Goal: Task Accomplishment & Management: Manage account settings

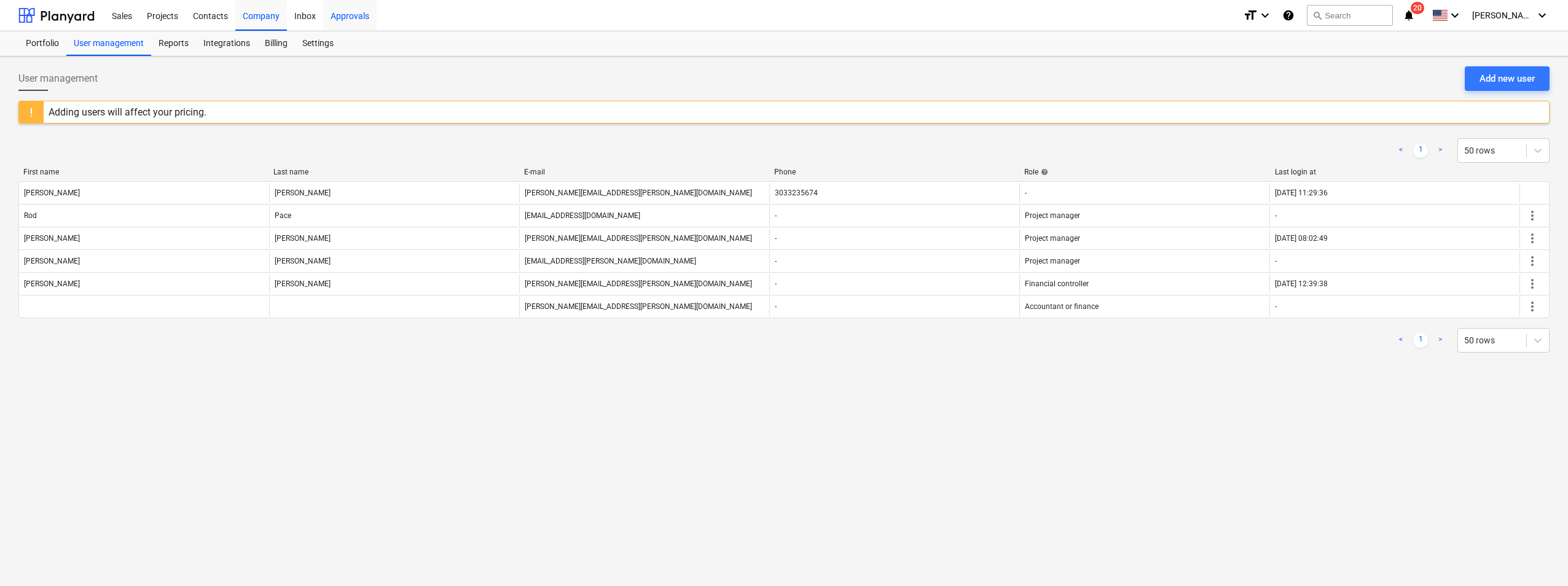
click at [357, 22] on div "Approvals" at bounding box center [350, 15] width 53 height 32
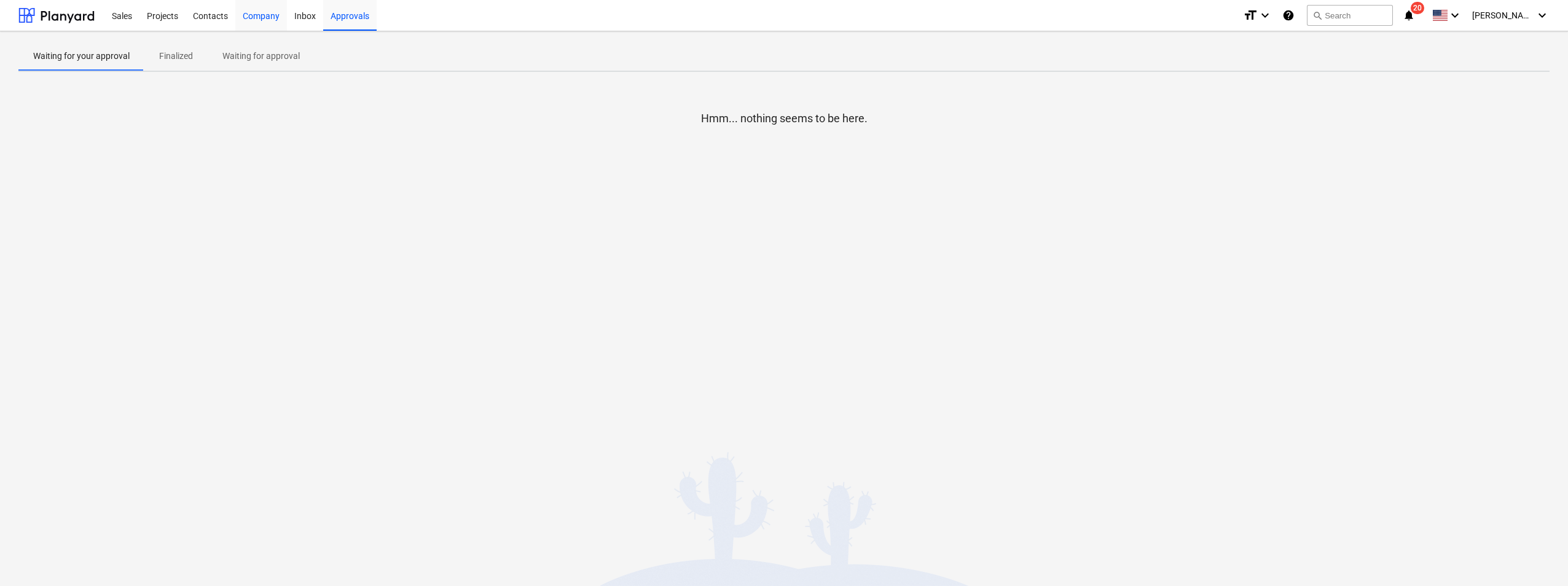
click at [277, 20] on div "Company" at bounding box center [261, 15] width 51 height 32
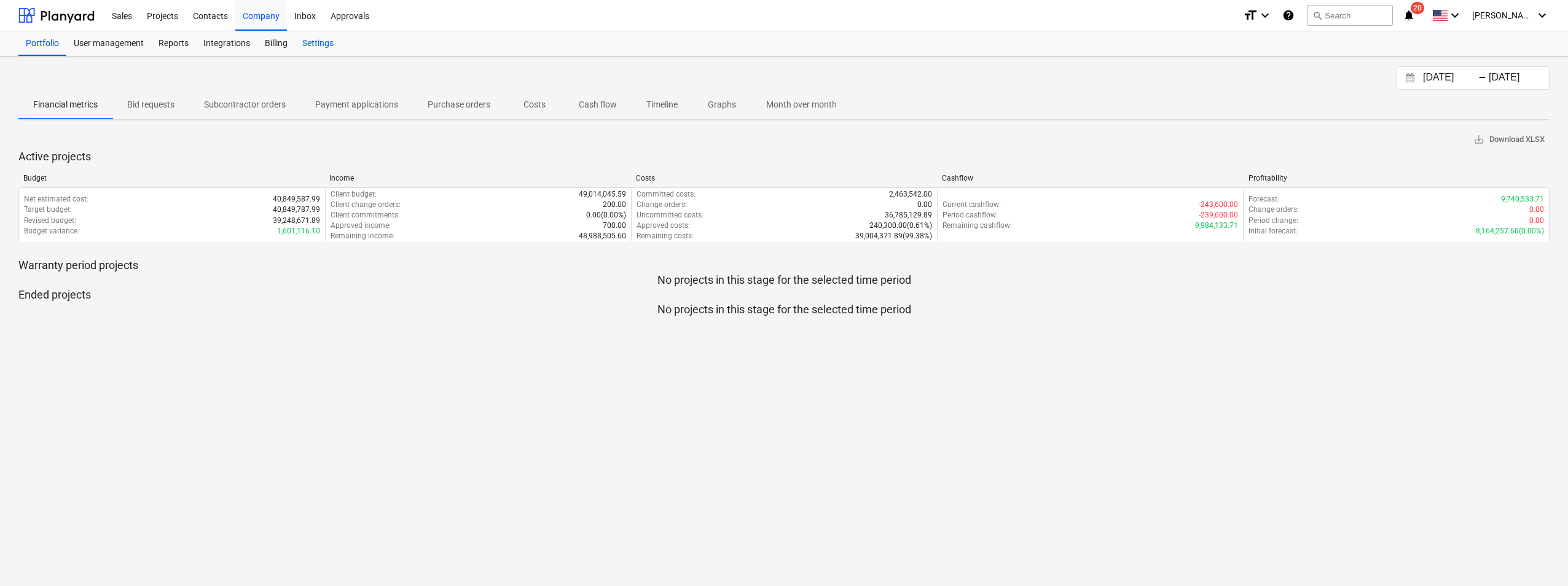
click at [306, 38] on div "Settings" at bounding box center [318, 43] width 46 height 25
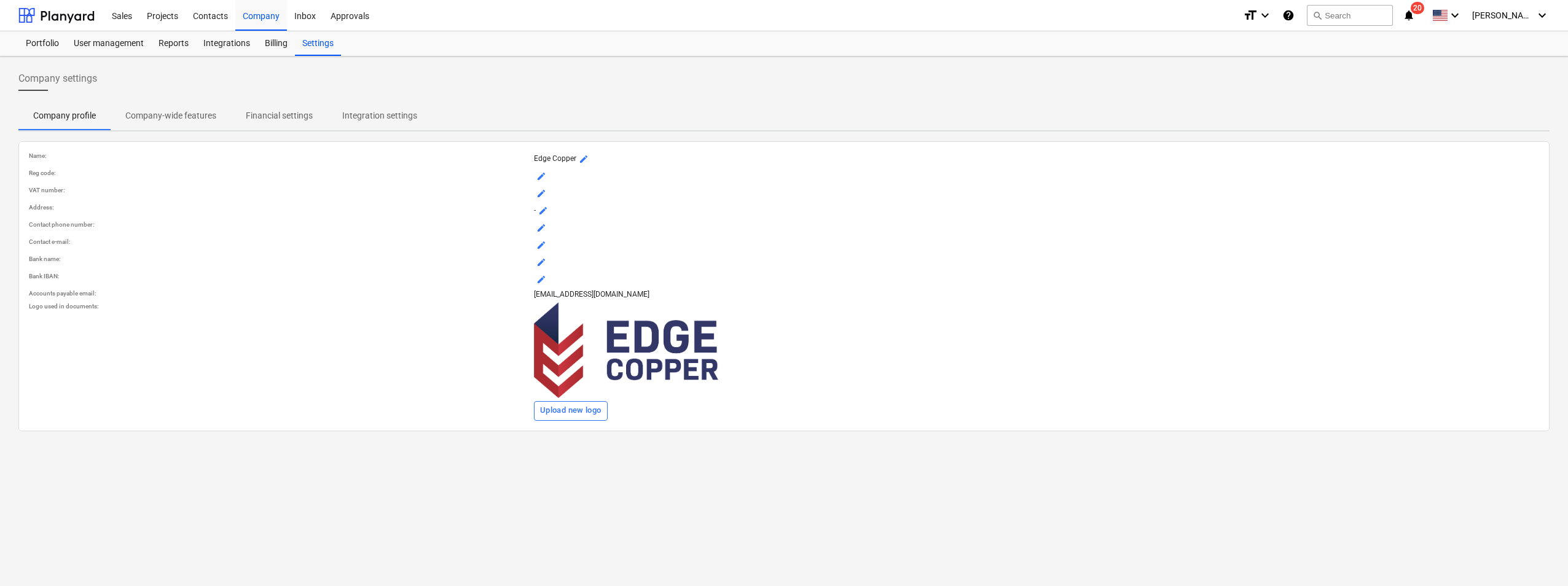
click at [377, 110] on p "Integration settings" at bounding box center [380, 115] width 75 height 13
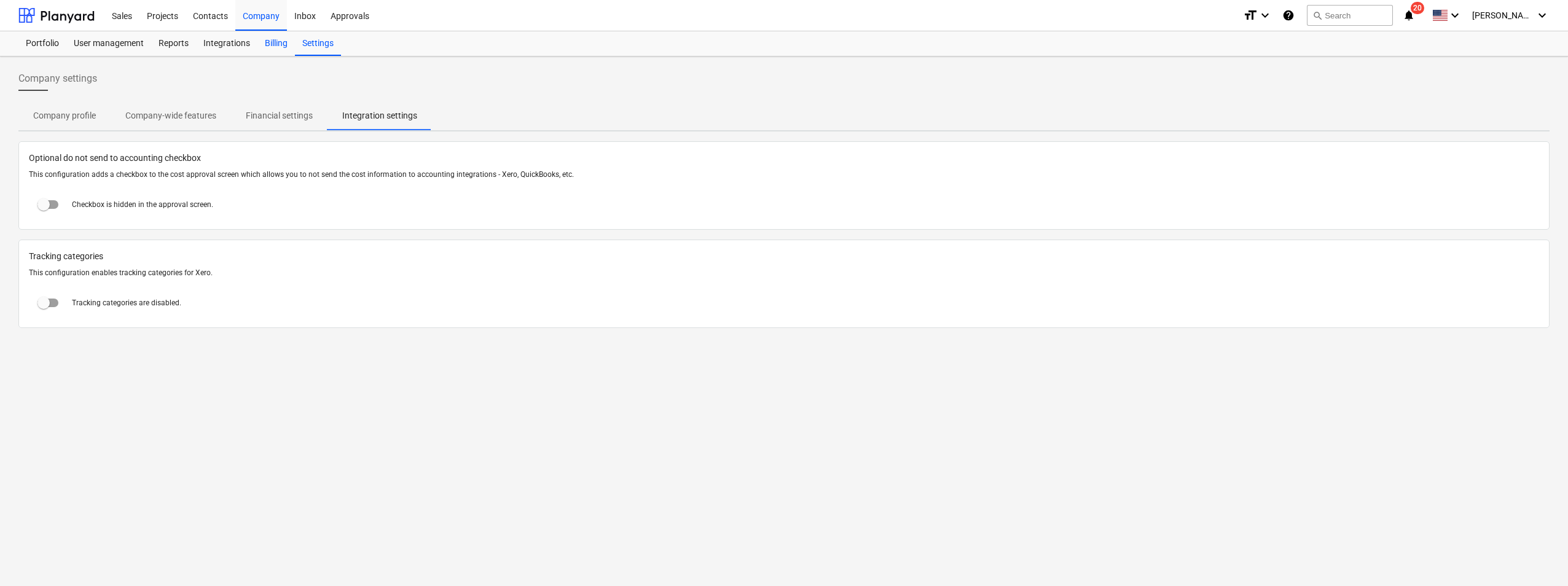
click at [275, 43] on div "Billing" at bounding box center [276, 43] width 37 height 25
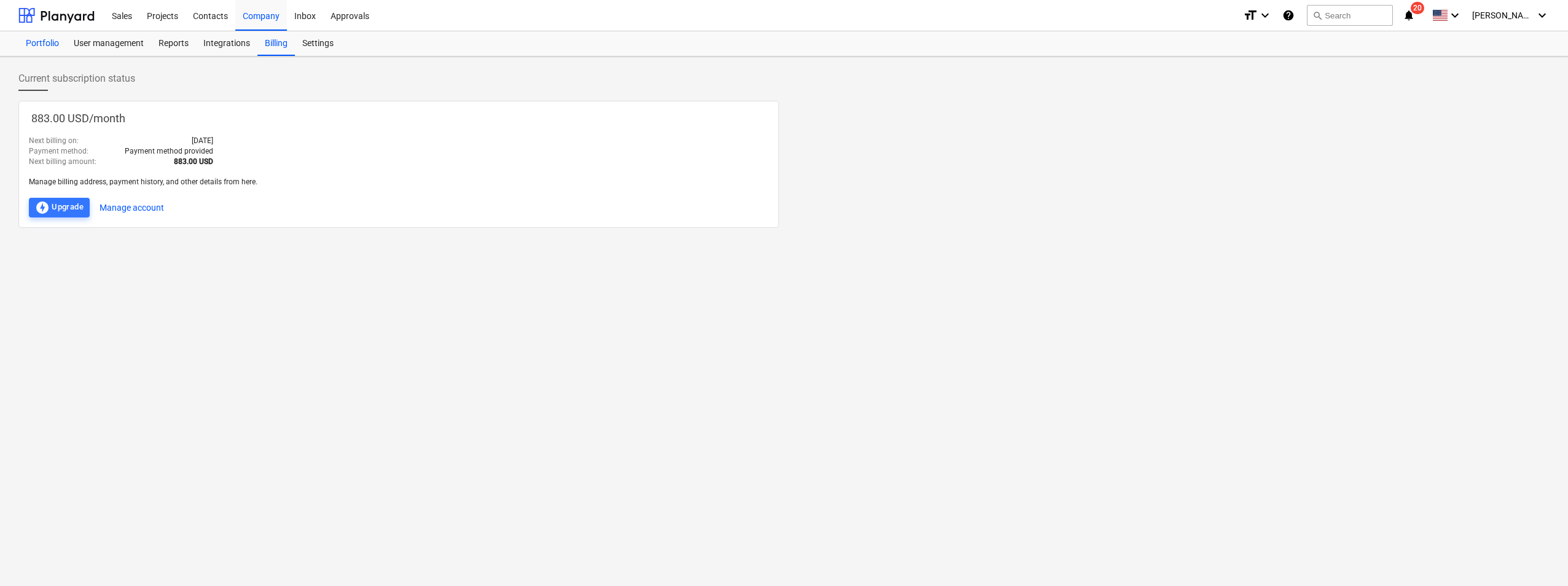
click at [49, 47] on div "Portfolio" at bounding box center [42, 43] width 48 height 25
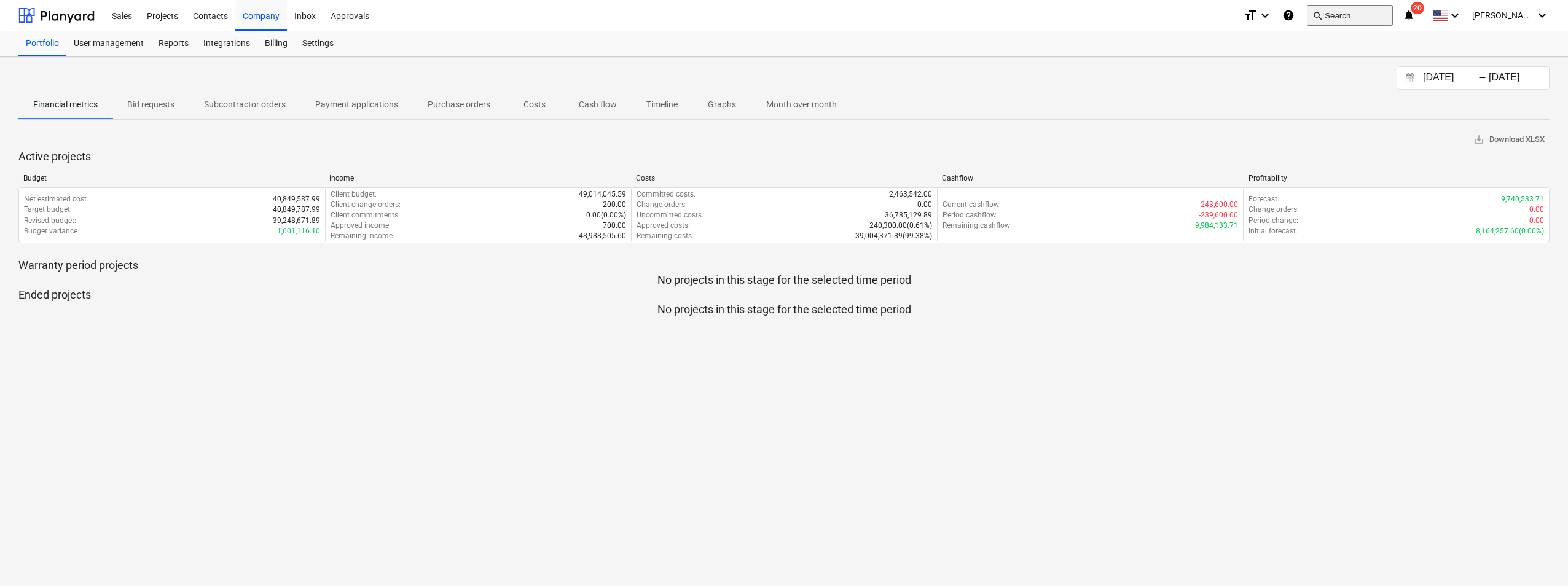
click at [1346, 15] on button "search Search" at bounding box center [1349, 15] width 86 height 21
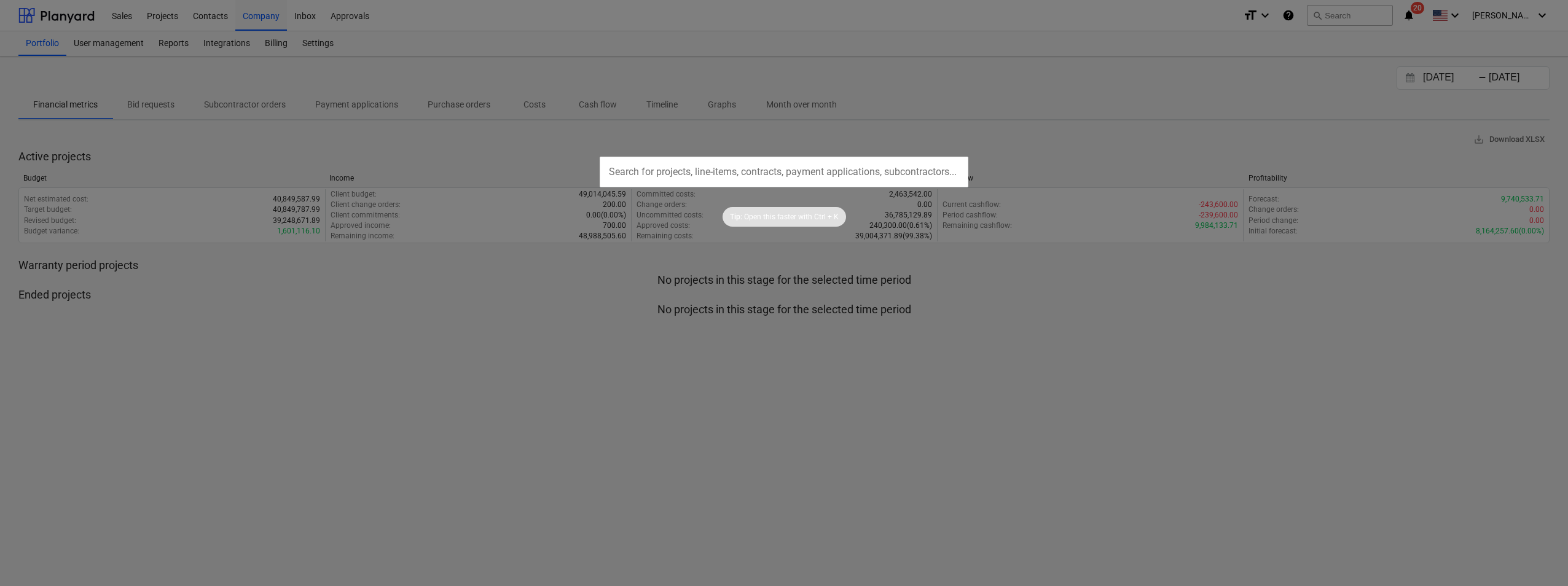
click at [837, 161] on input "text" at bounding box center [784, 172] width 369 height 31
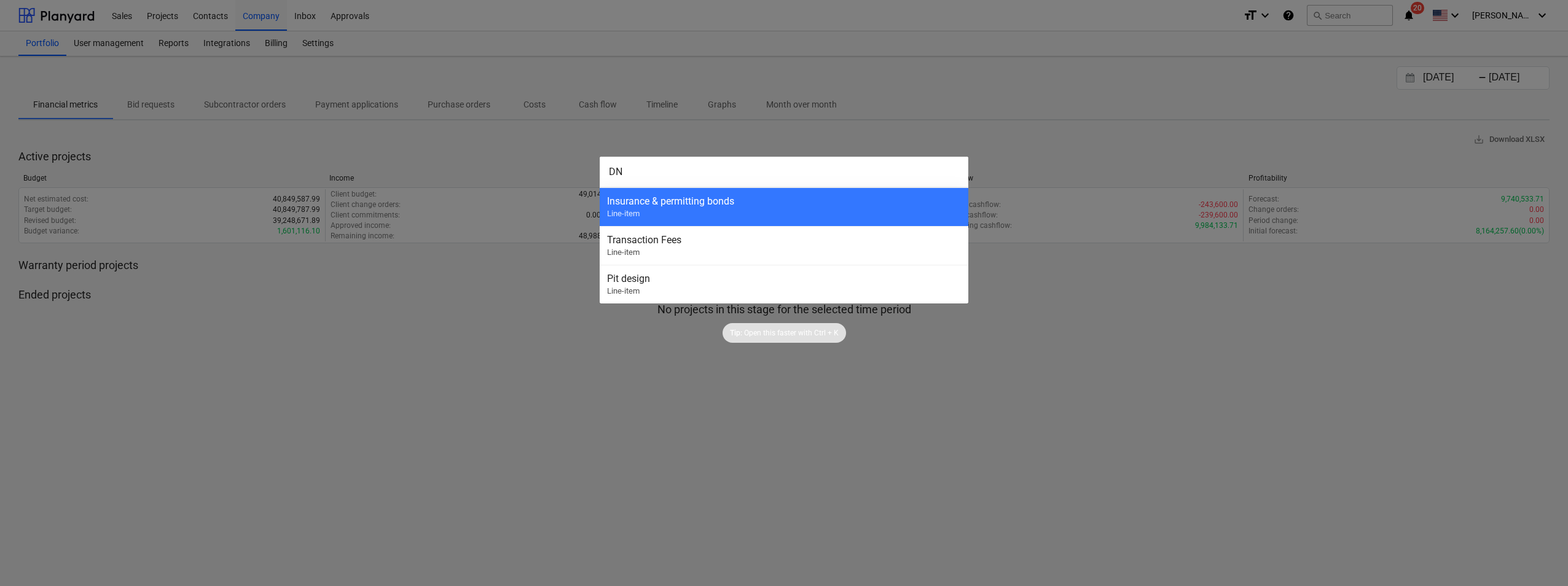
type input "D"
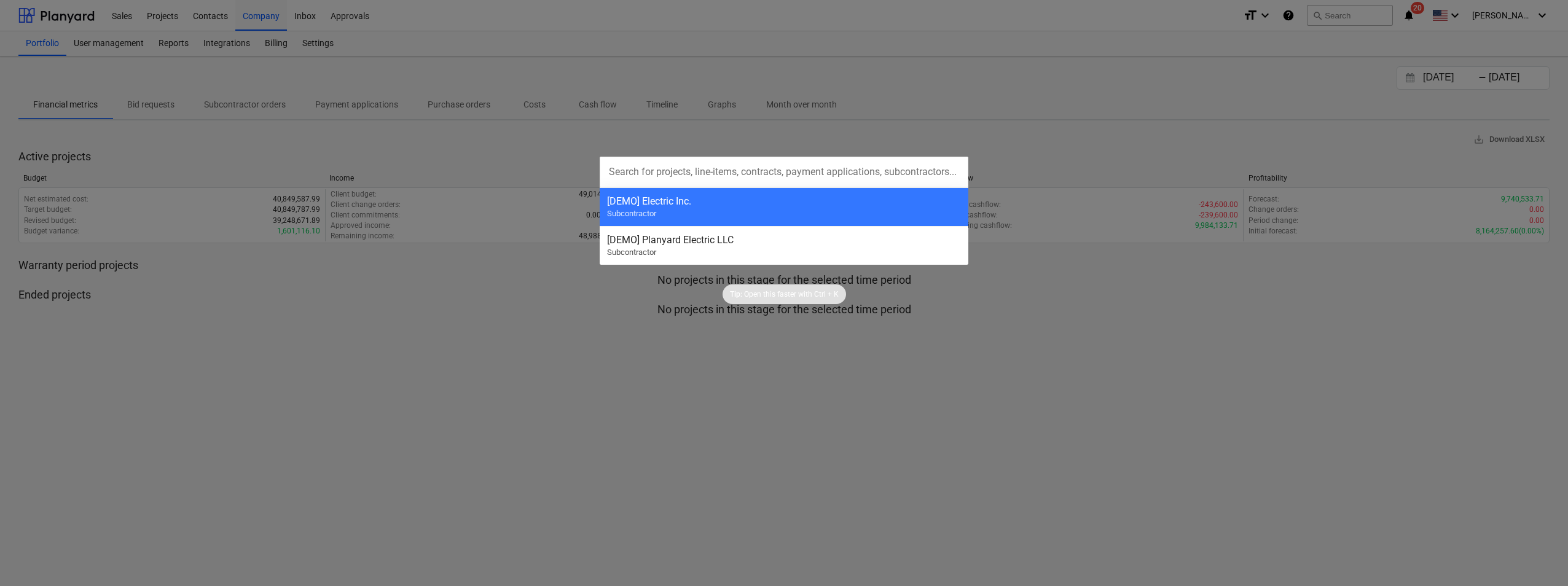
click at [782, 393] on div at bounding box center [784, 293] width 1568 height 586
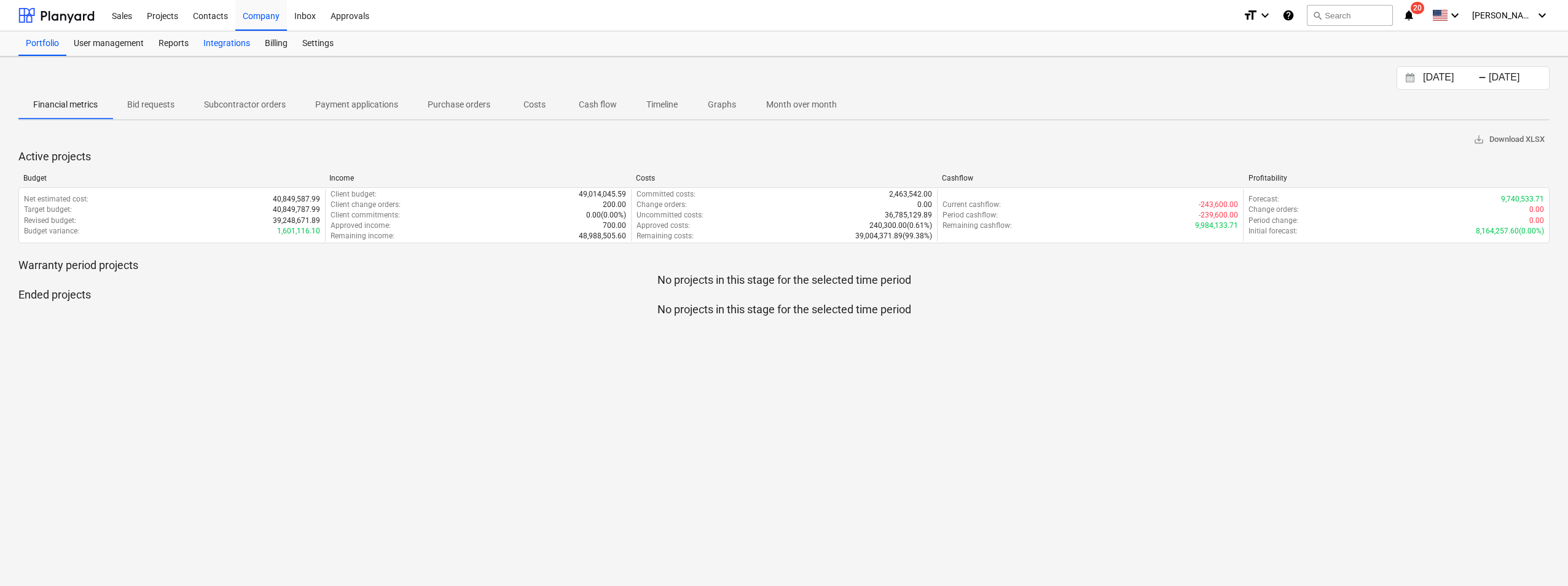
click at [221, 41] on div "Integrations" at bounding box center [227, 43] width 61 height 25
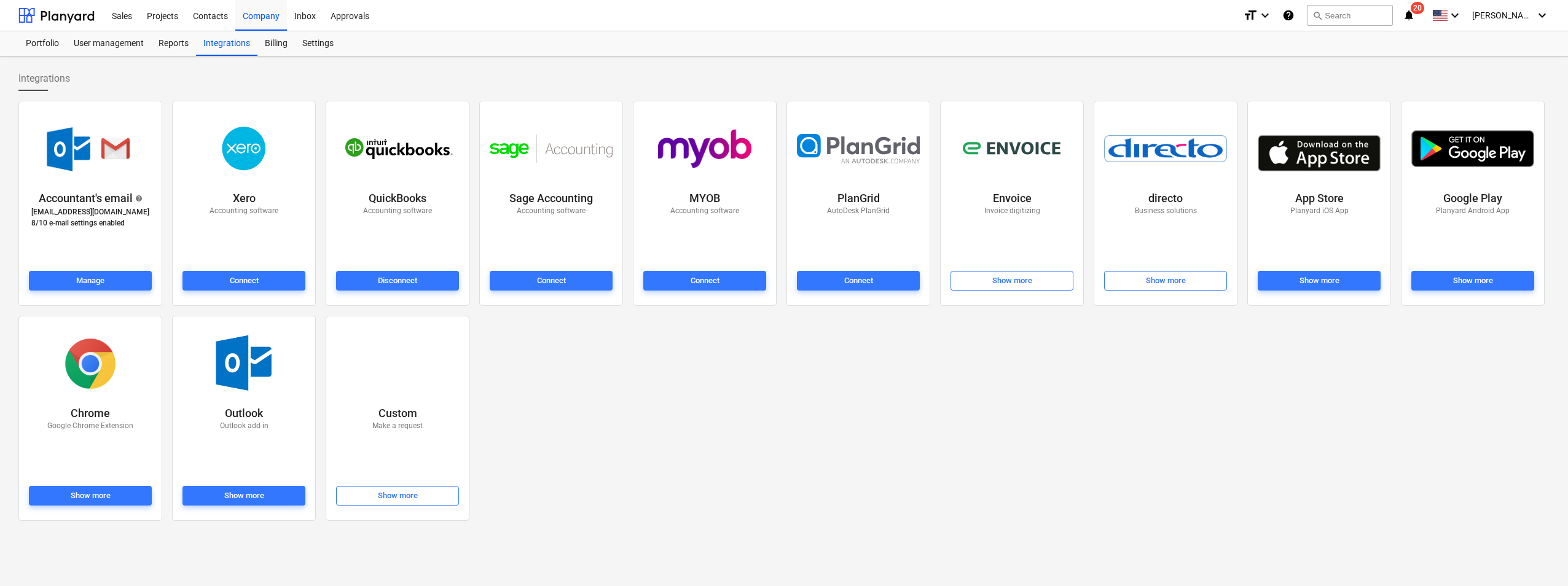
click at [270, 408] on div "Outlook Outlook add-in" at bounding box center [245, 443] width 128 height 80
click at [260, 482] on div "Outlook Outlook add-in" at bounding box center [245, 443] width 128 height 80
click at [261, 495] on div "Show more" at bounding box center [244, 496] width 40 height 14
click at [316, 44] on div "Settings" at bounding box center [318, 43] width 46 height 25
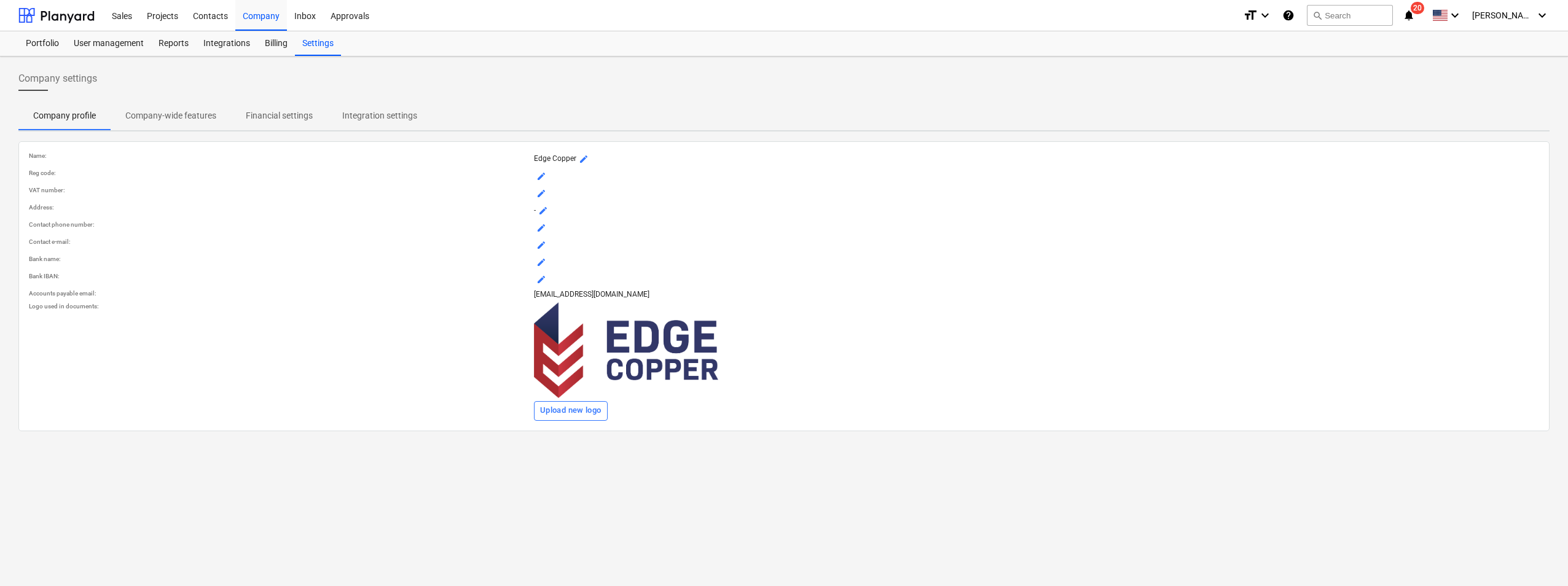
click at [363, 120] on p "Integration settings" at bounding box center [380, 115] width 75 height 13
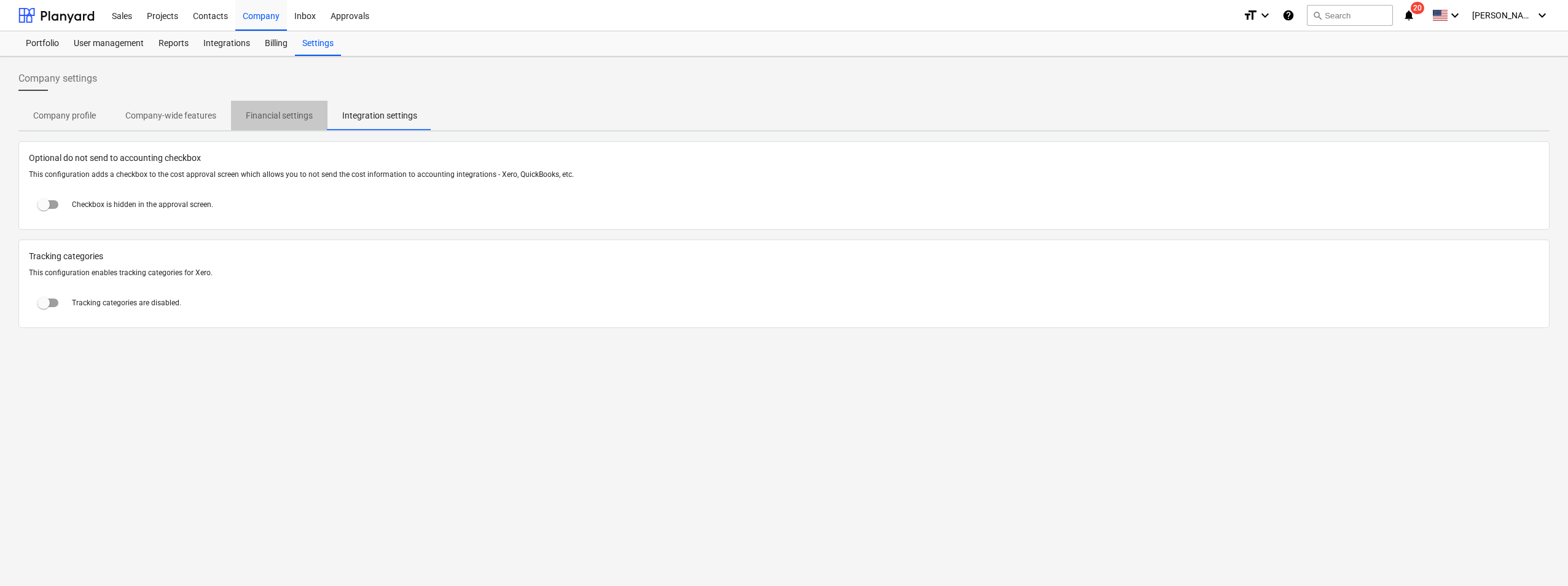
click at [298, 116] on p "Financial settings" at bounding box center [279, 115] width 67 height 13
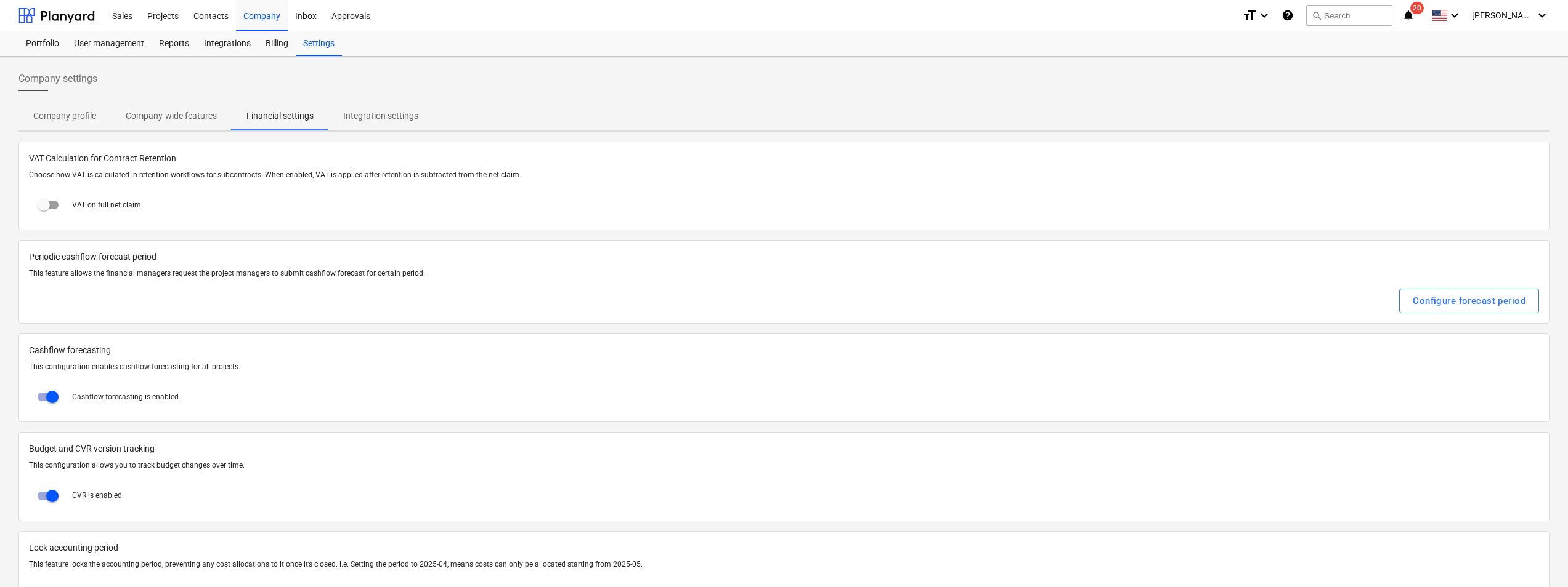
click at [204, 122] on p "Company-wide features" at bounding box center [171, 116] width 91 height 13
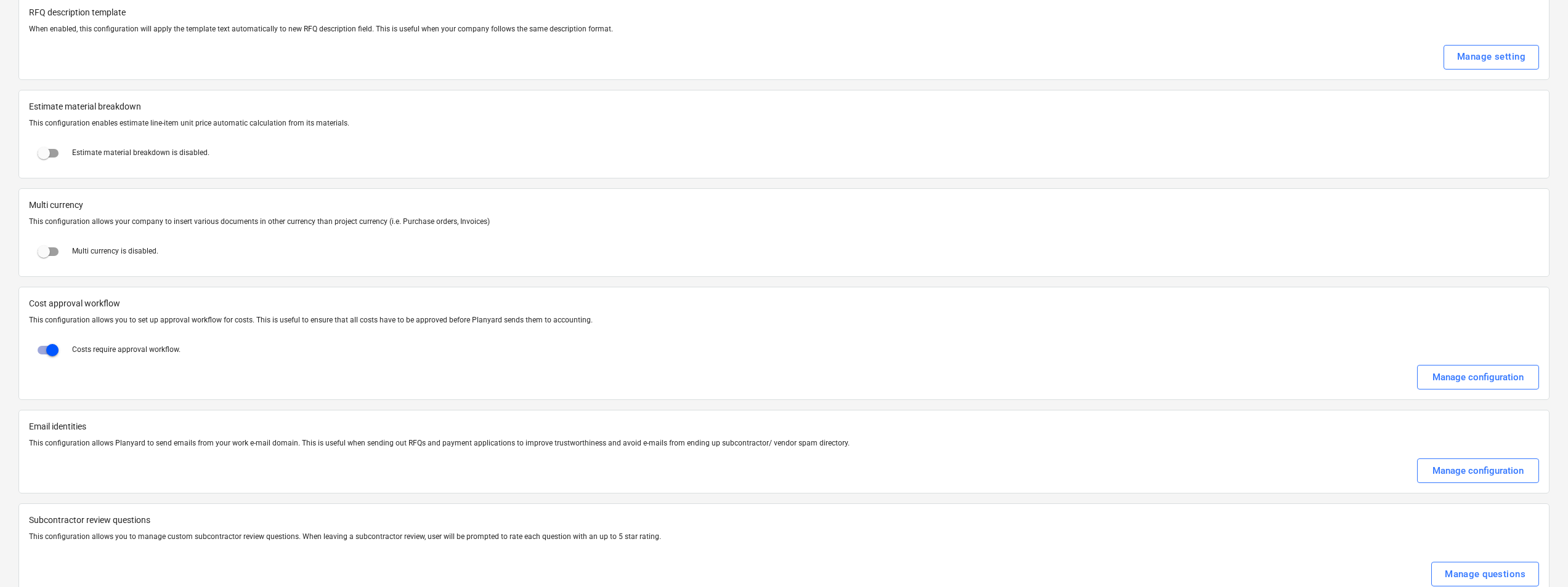
scroll to position [2010, 0]
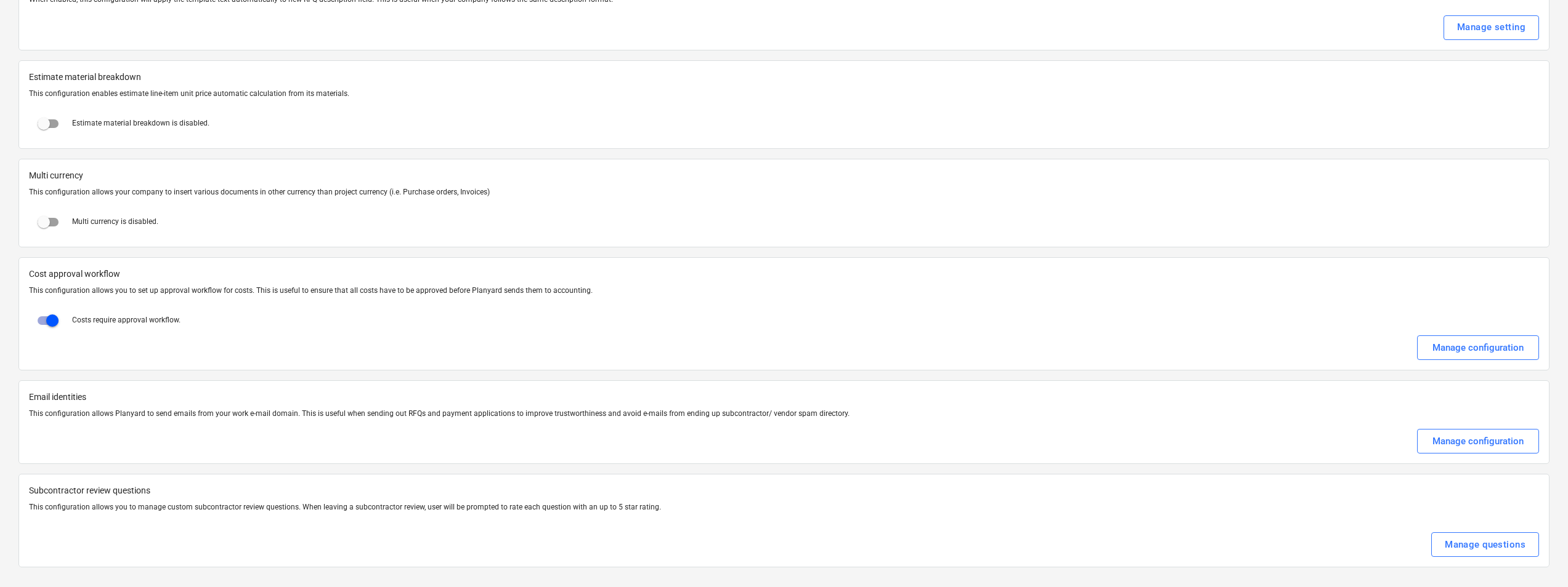
click at [642, 437] on div "Manage configuration" at bounding box center [783, 441] width 1510 height 25
click at [1457, 432] on button "Manage configuration" at bounding box center [1477, 441] width 122 height 25
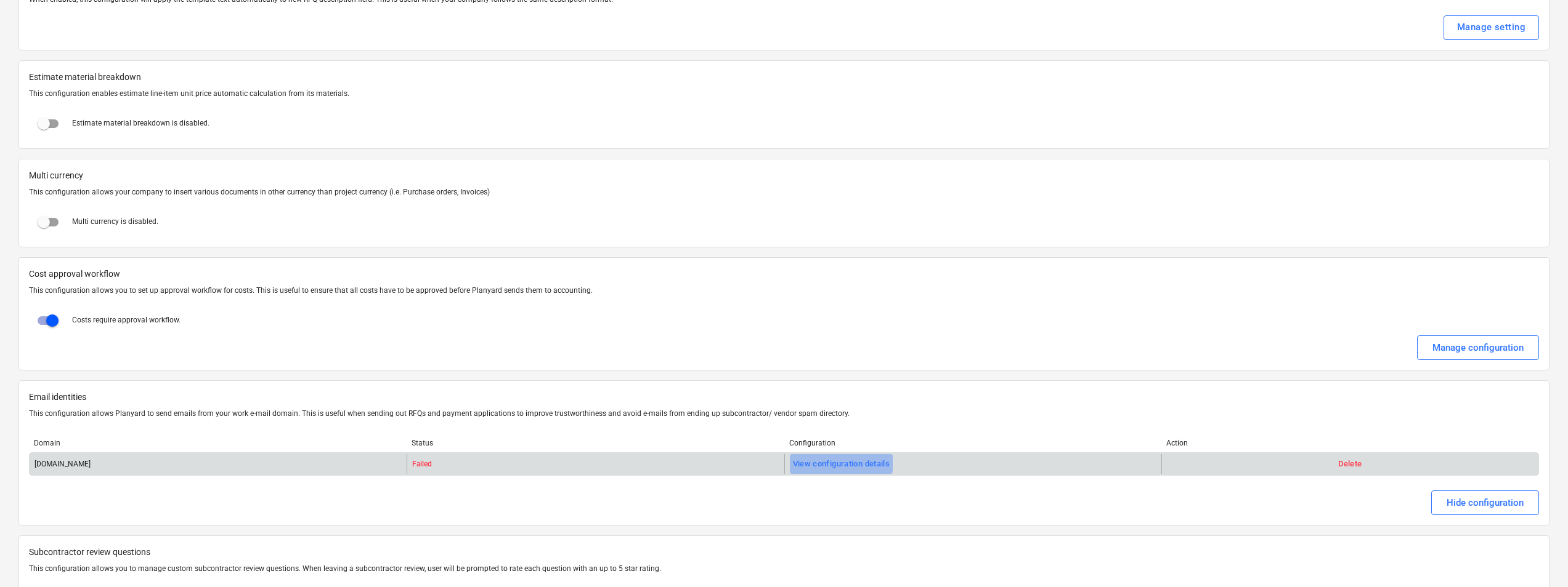
click at [856, 455] on button "View configuration details" at bounding box center [841, 464] width 104 height 20
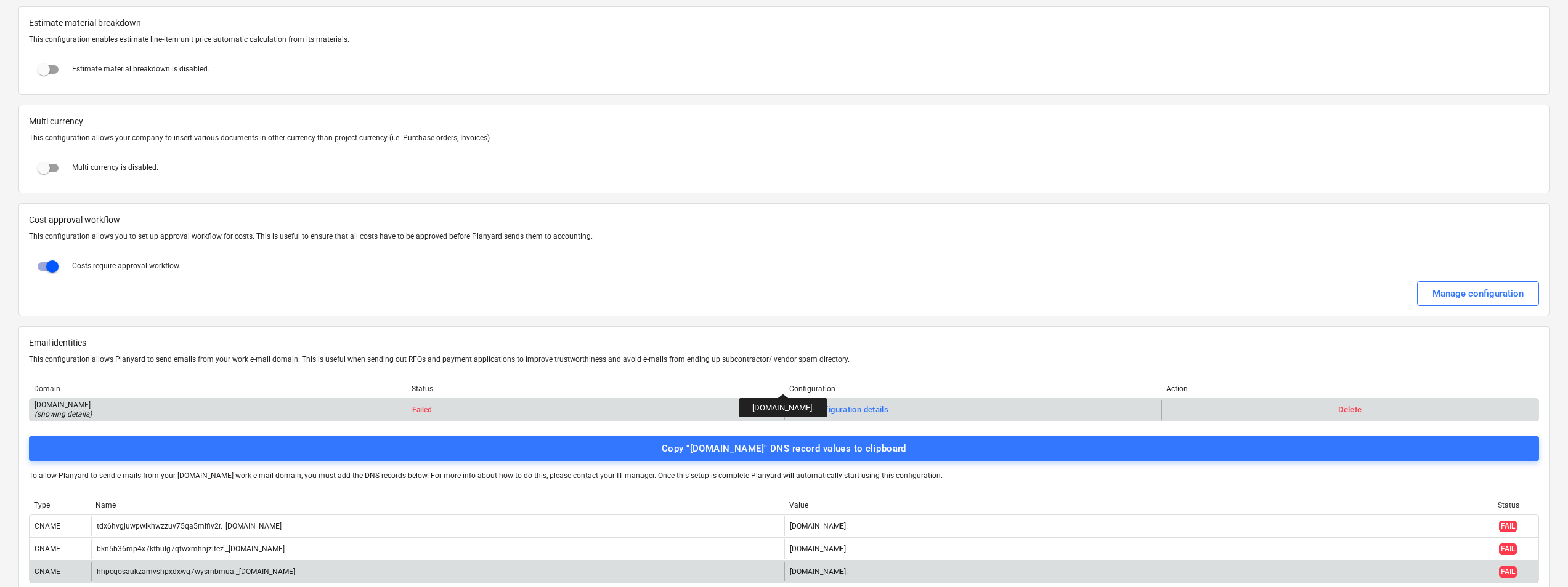
scroll to position [2254, 0]
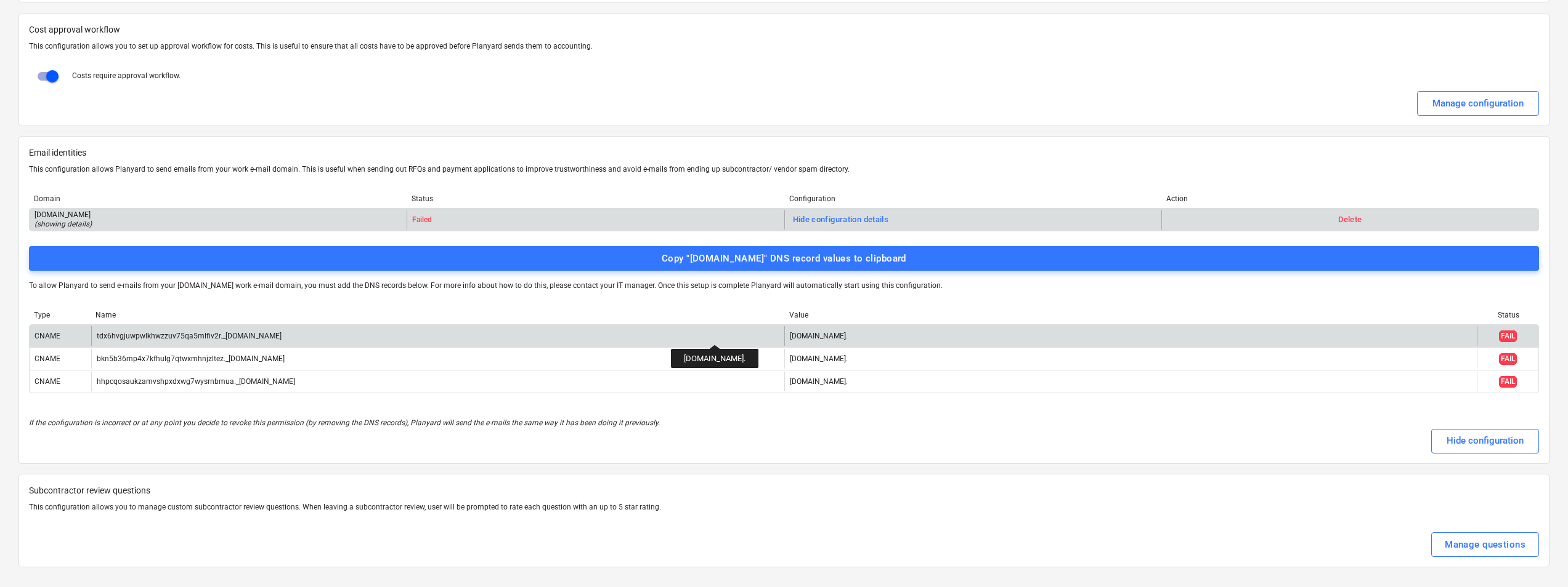
drag, startPoint x: 989, startPoint y: 334, endPoint x: 790, endPoint y: 334, distance: 199.0
click at [790, 334] on div "[DOMAIN_NAME]." at bounding box center [1130, 336] width 693 height 20
copy div "[DOMAIN_NAME]."
drag, startPoint x: 321, startPoint y: 335, endPoint x: 91, endPoint y: 341, distance: 230.1
click at [91, 341] on div "tdx6hvgjuwpwlkhwzzuv75qa5mlfiv2r._[DOMAIN_NAME]" at bounding box center [437, 336] width 693 height 20
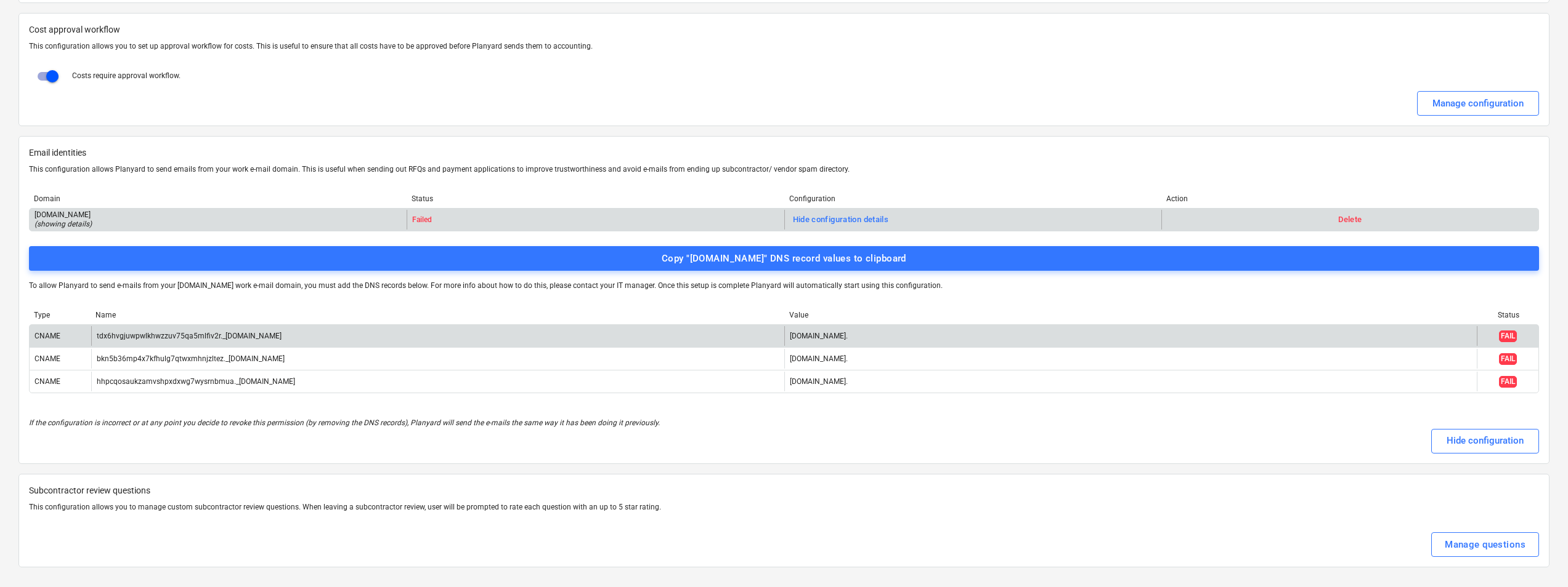
copy div "tdx6hvgjuwpwlkhwzzuv75qa5mlfiv2r._[DOMAIN_NAME]"
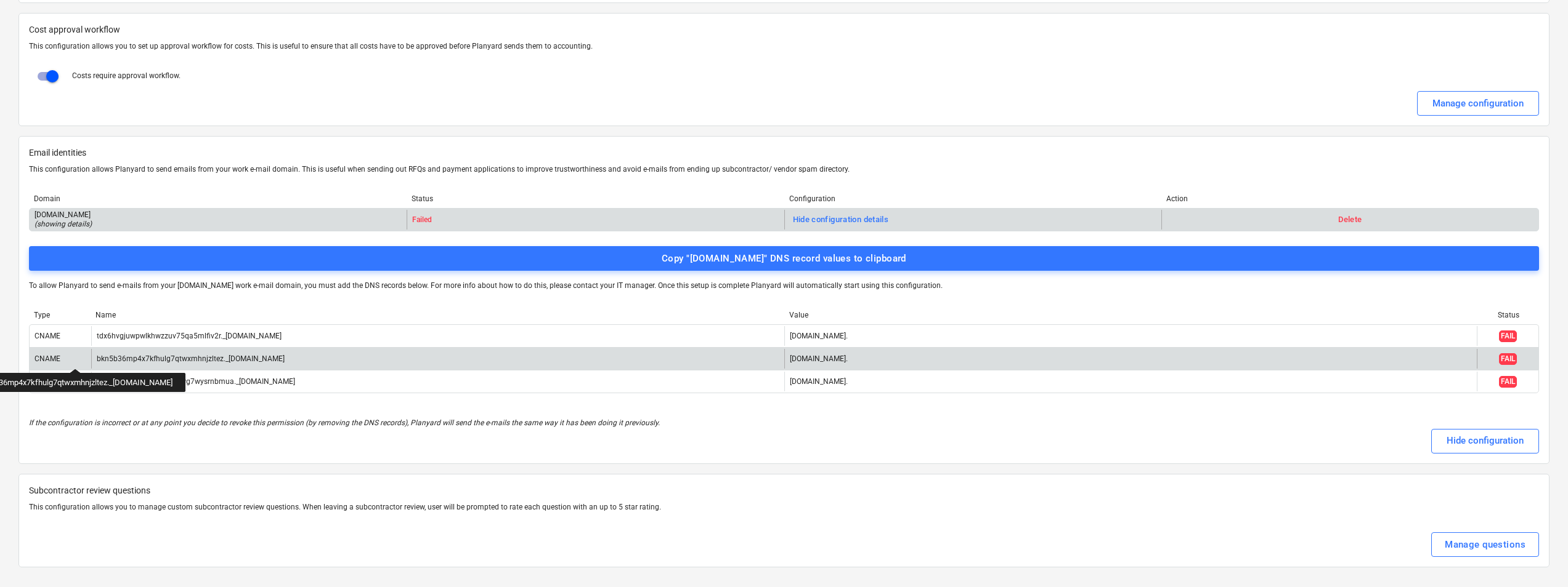
drag, startPoint x: 324, startPoint y: 359, endPoint x: 97, endPoint y: 358, distance: 227.0
click at [97, 358] on div "bkn5b36mp4x7kfhulg7qtwxmhnjzltez._[DOMAIN_NAME]" at bounding box center [437, 359] width 693 height 20
copy div "bkn5b36mp4x7kfhulg7qtwxmhnjzltez._[DOMAIN_NAME]"
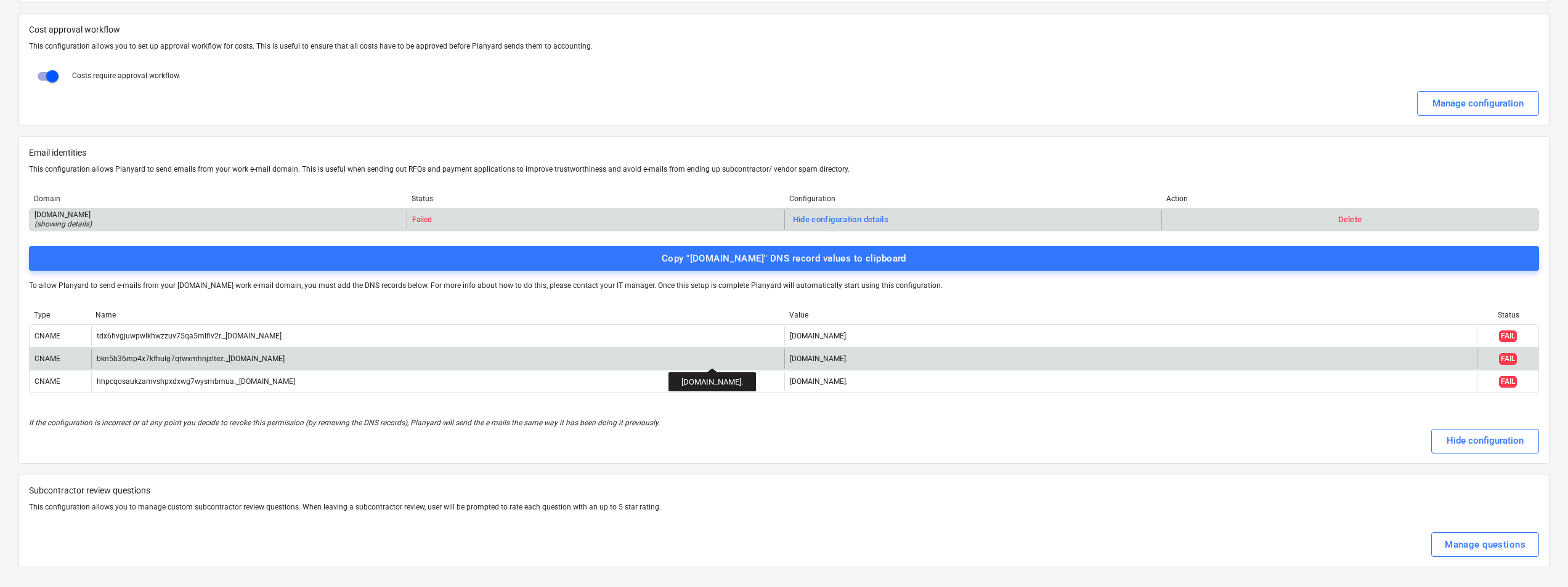
drag, startPoint x: 1006, startPoint y: 359, endPoint x: 790, endPoint y: 357, distance: 216.0
click at [790, 357] on div "[DOMAIN_NAME]." at bounding box center [1130, 359] width 693 height 20
copy div "[DOMAIN_NAME]."
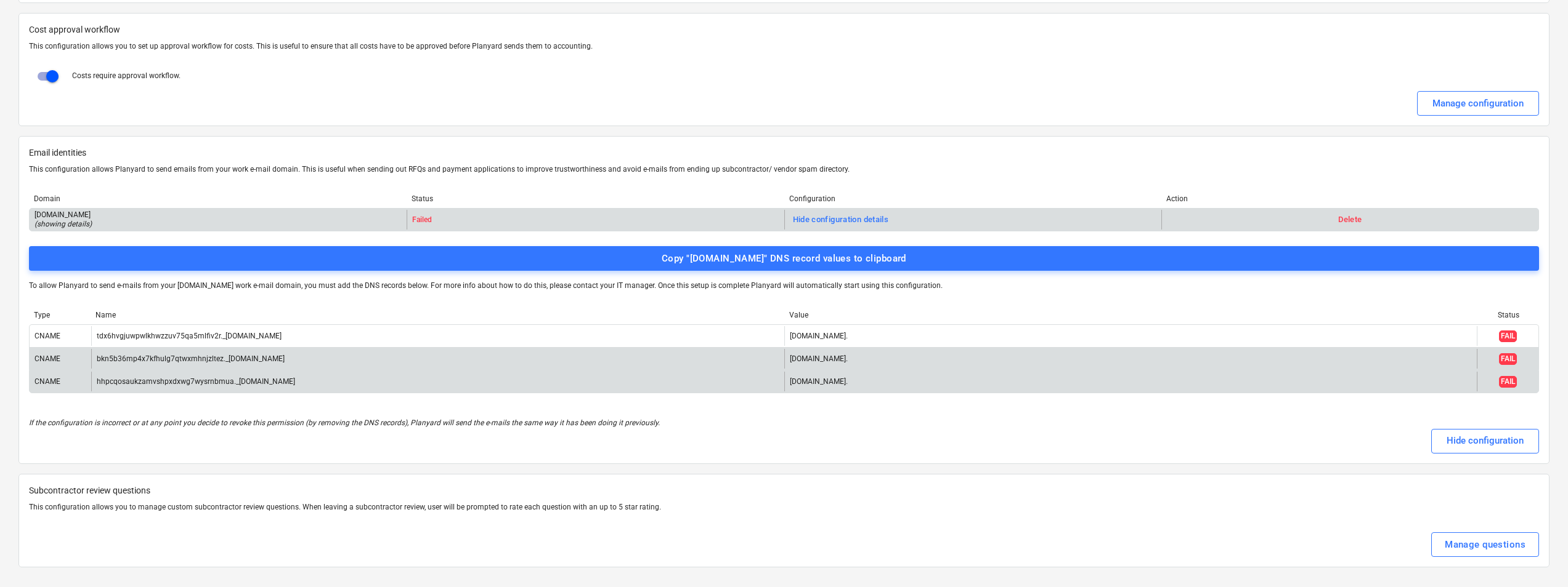
drag, startPoint x: 333, startPoint y: 377, endPoint x: 93, endPoint y: 375, distance: 240.0
click at [93, 375] on div "hhpcqosaukzamvshpxdxwg7wysrnbmua._[DOMAIN_NAME]" at bounding box center [437, 381] width 693 height 20
copy div "hhpcqosaukzamvshpxdxwg7wysrnbmua._[DOMAIN_NAME]"
drag, startPoint x: 1014, startPoint y: 379, endPoint x: 786, endPoint y: 381, distance: 228.0
click at [785, 381] on div "[DOMAIN_NAME]." at bounding box center [1130, 381] width 693 height 20
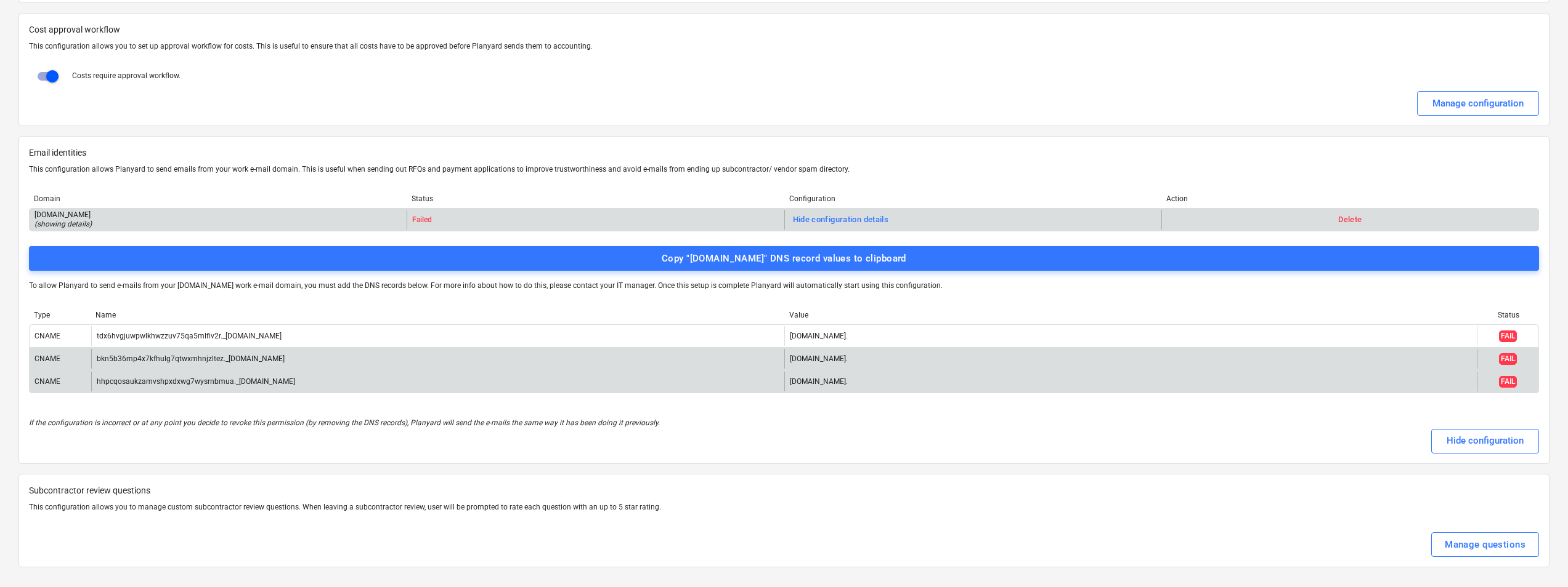
copy div "[DOMAIN_NAME]."
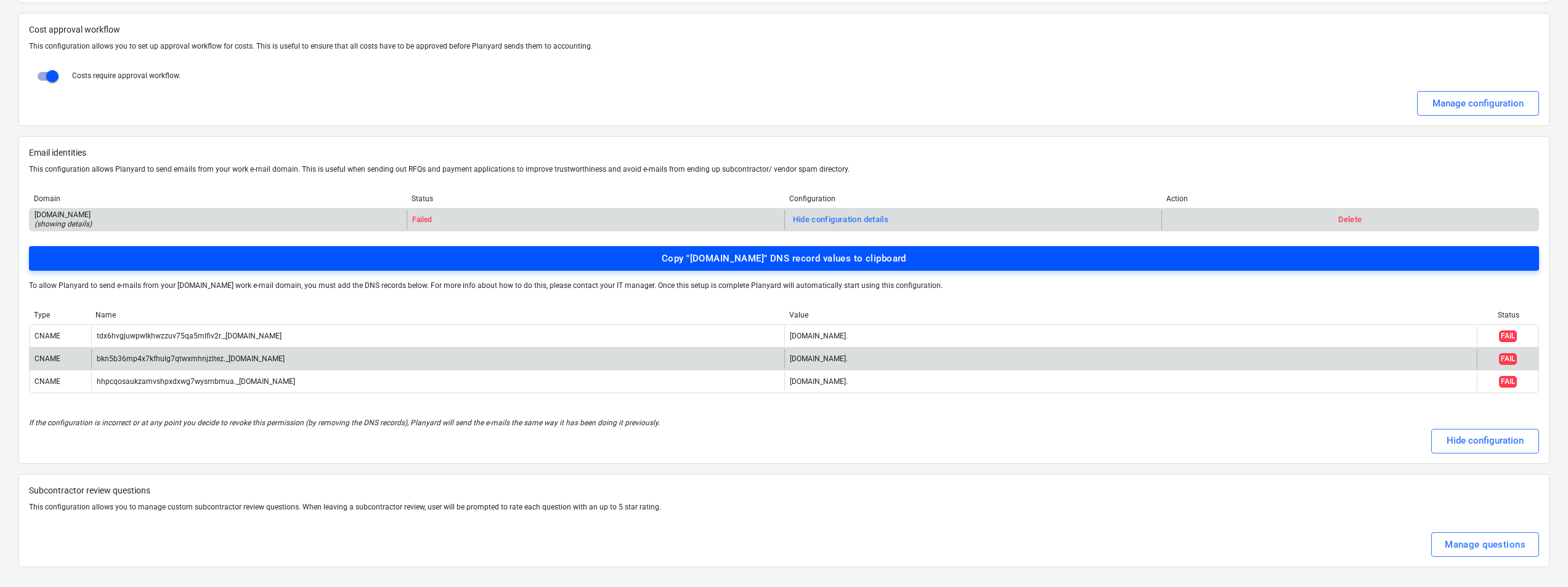
click at [762, 256] on div "Copy "[DOMAIN_NAME]" DNS record values to clipboard" at bounding box center [783, 259] width 244 height 16
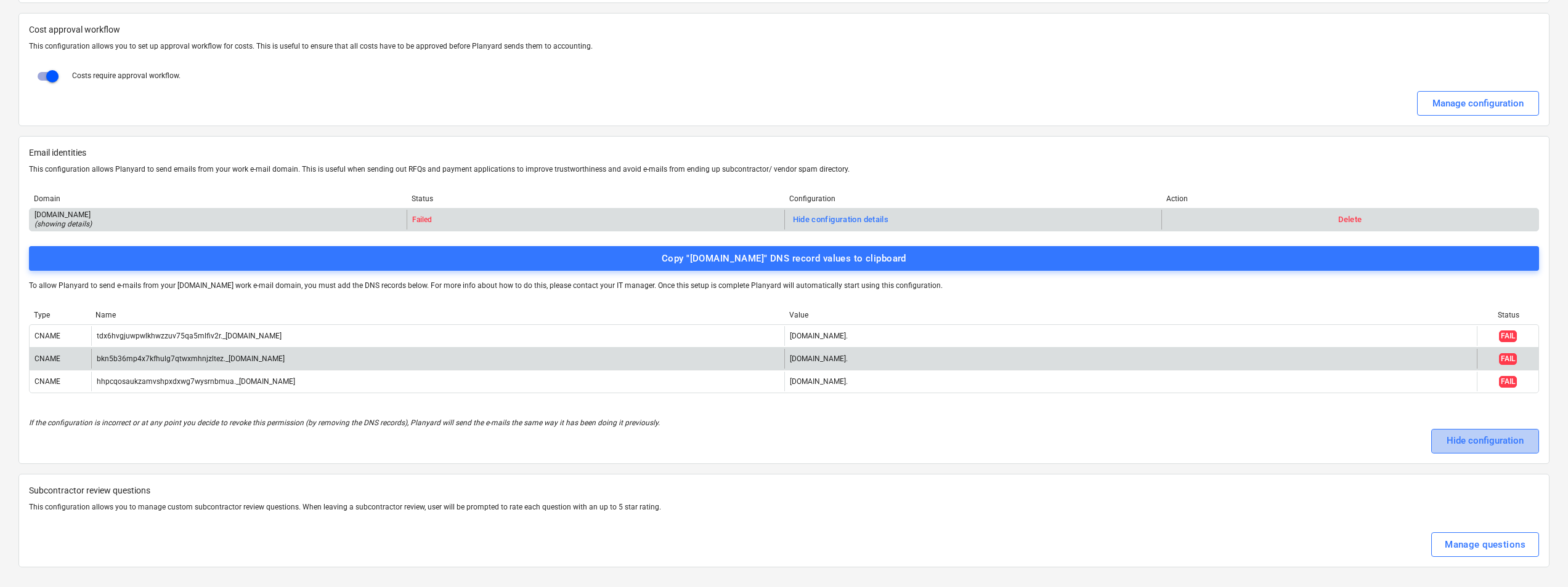
click at [1442, 441] on button "Hide configuration" at bounding box center [1484, 441] width 108 height 25
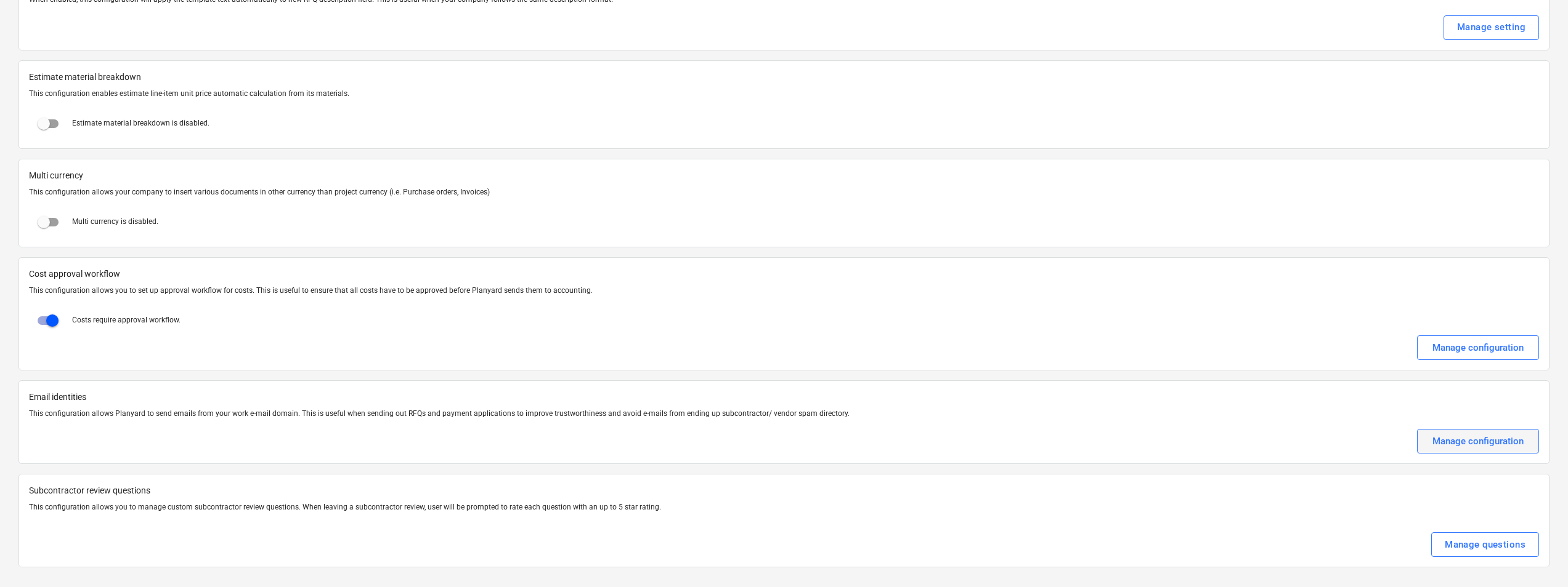
click at [1484, 441] on div "Manage configuration" at bounding box center [1478, 442] width 91 height 16
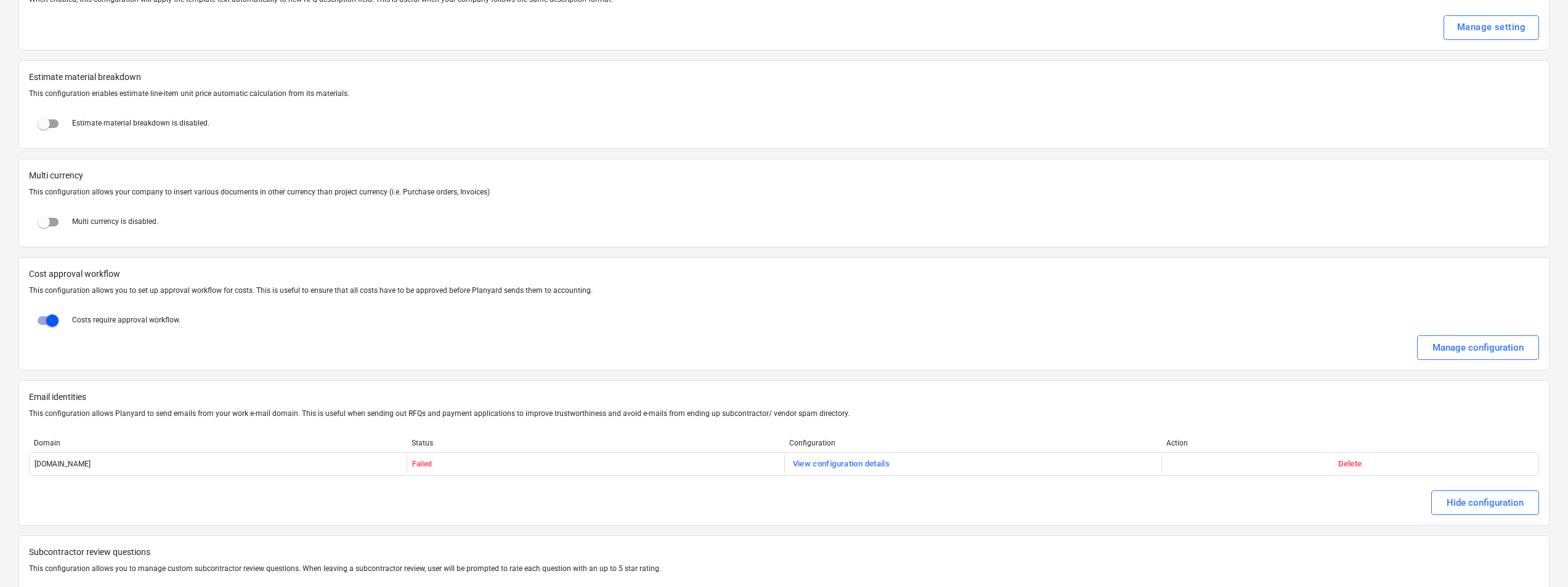
scroll to position [2071, 0]
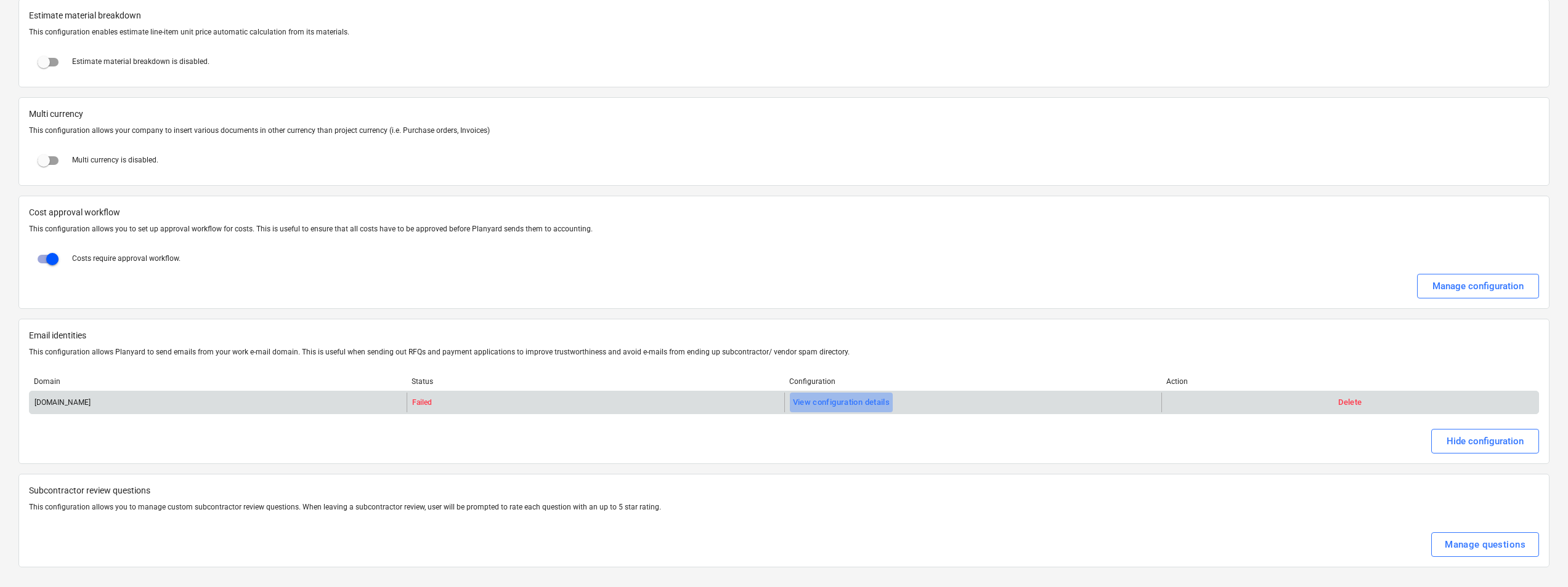
click at [826, 403] on div "View configuration details" at bounding box center [841, 403] width 97 height 14
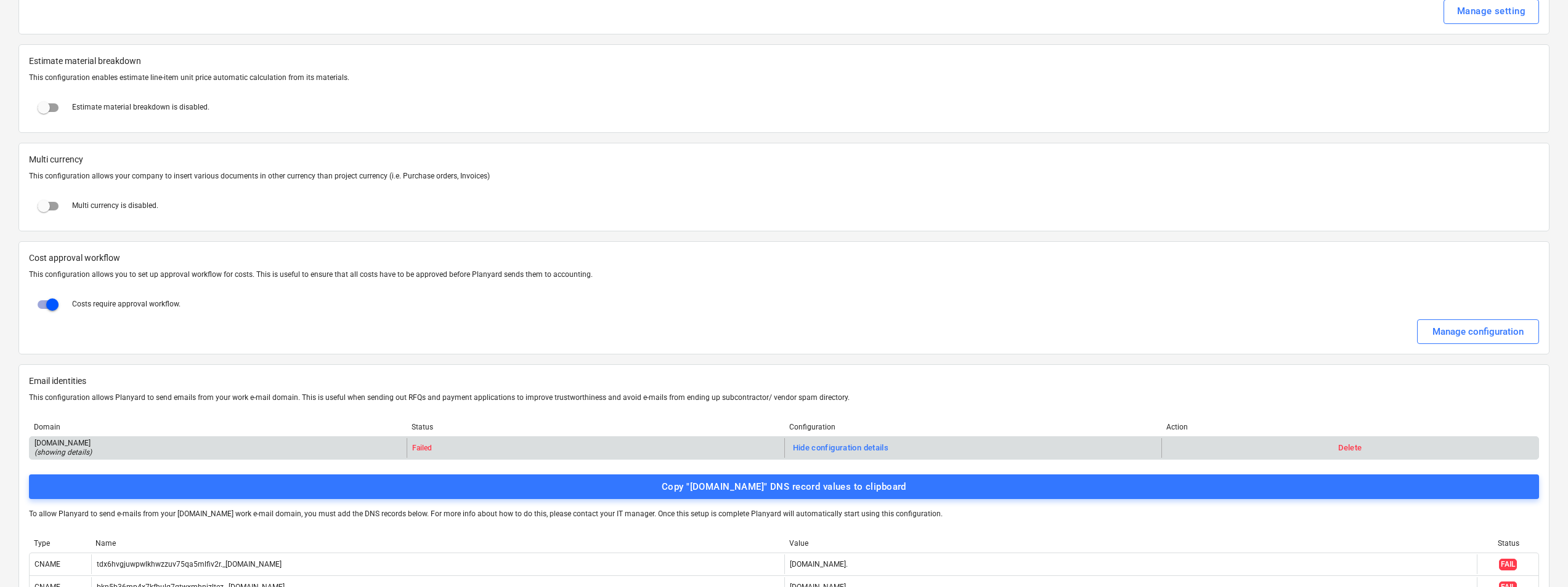
scroll to position [2254, 0]
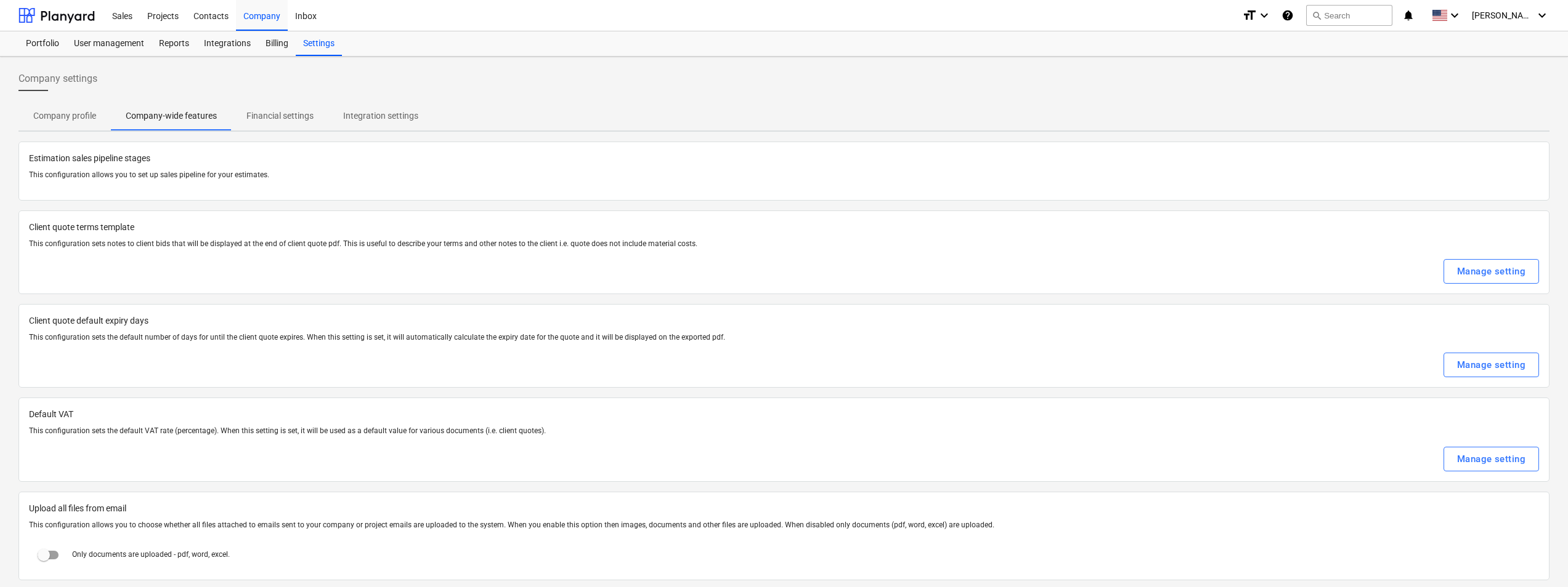
checkbox input "true"
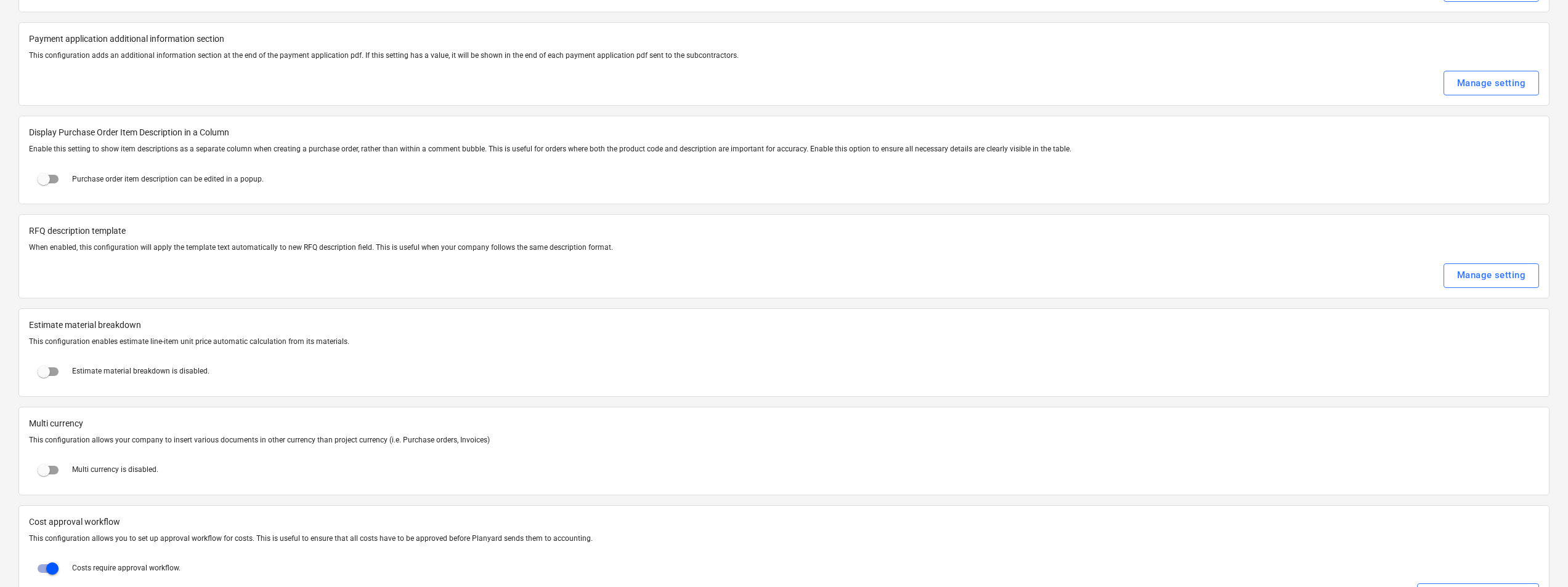
scroll to position [2071, 0]
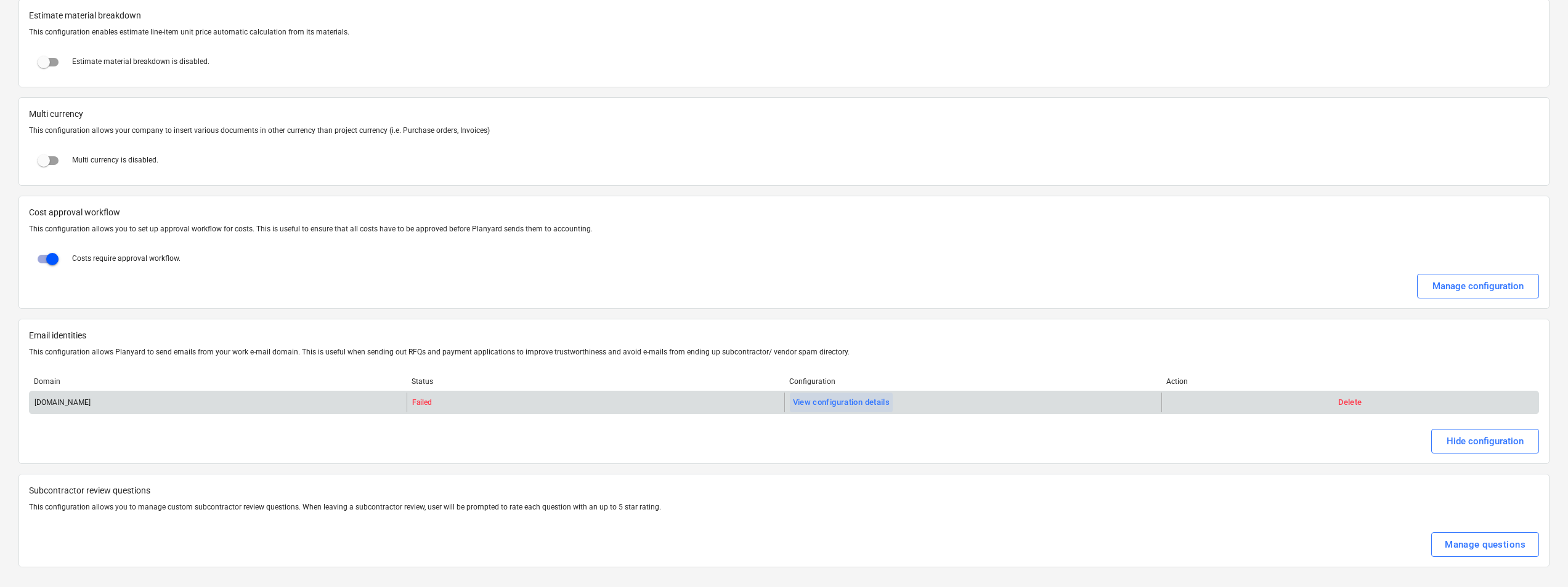
click at [811, 401] on div "View configuration details" at bounding box center [841, 403] width 97 height 14
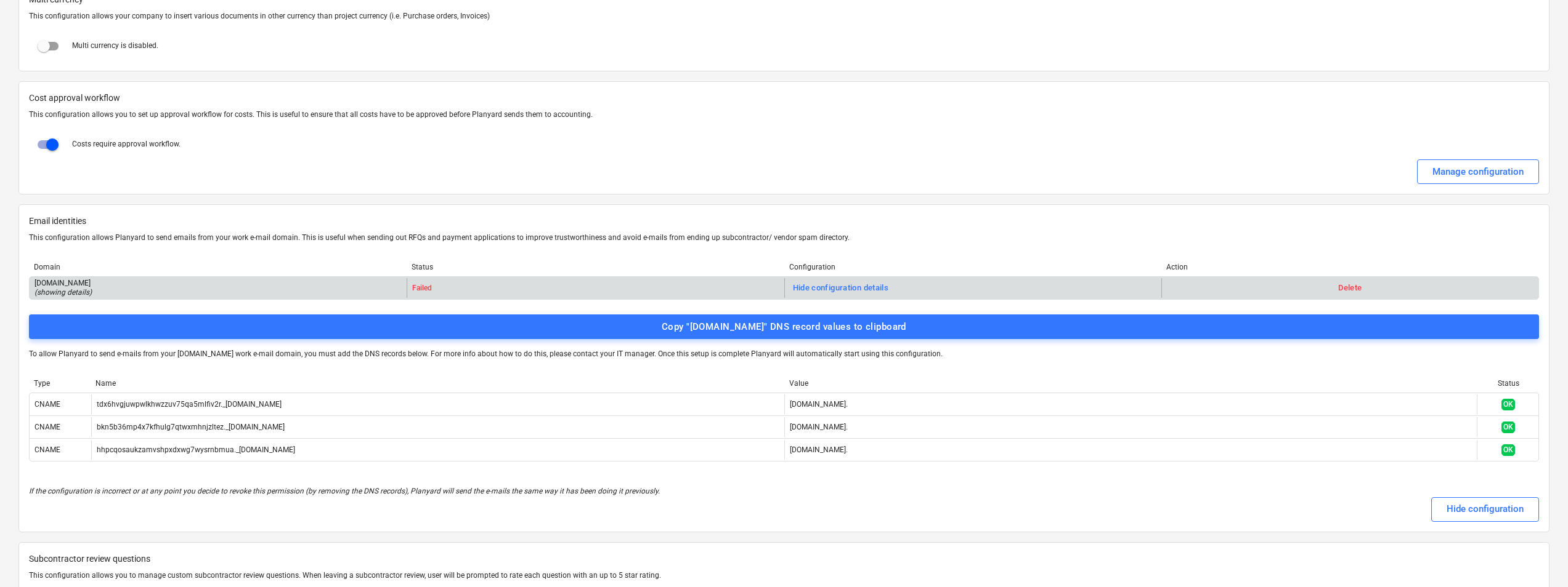
scroll to position [2195, 0]
